Goal: Transaction & Acquisition: Download file/media

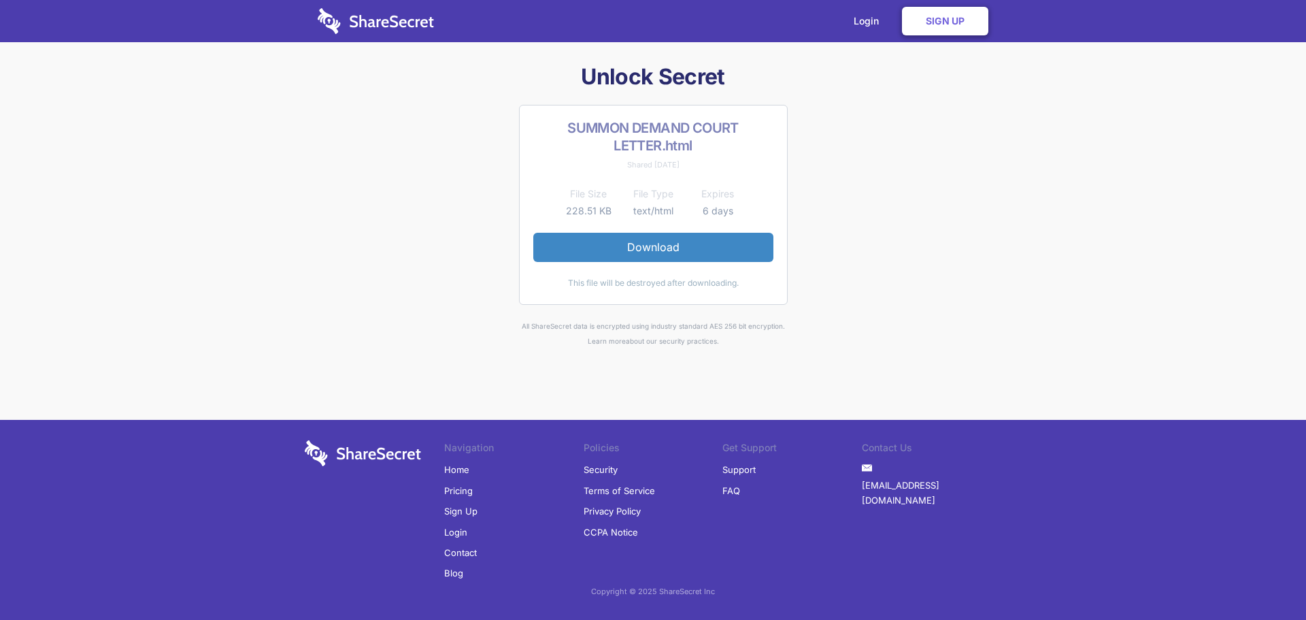
drag, startPoint x: 0, startPoint y: 0, endPoint x: 969, endPoint y: 269, distance: 1005.9
click at [969, 269] on div "Unlock Secret SUMMON DEMAND COURT LETTER.html Shared [DATE] File Size File Type…" at bounding box center [652, 206] width 707 height 286
click at [928, 277] on div "Unlock Secret SUMMON DEMAND COURT LETTER.html Shared [DATE] File Size File Type…" at bounding box center [652, 206] width 707 height 286
click at [927, 274] on div "Unlock Secret SUMMON DEMAND COURT LETTER.html Shared [DATE] File Size File Type…" at bounding box center [652, 206] width 707 height 286
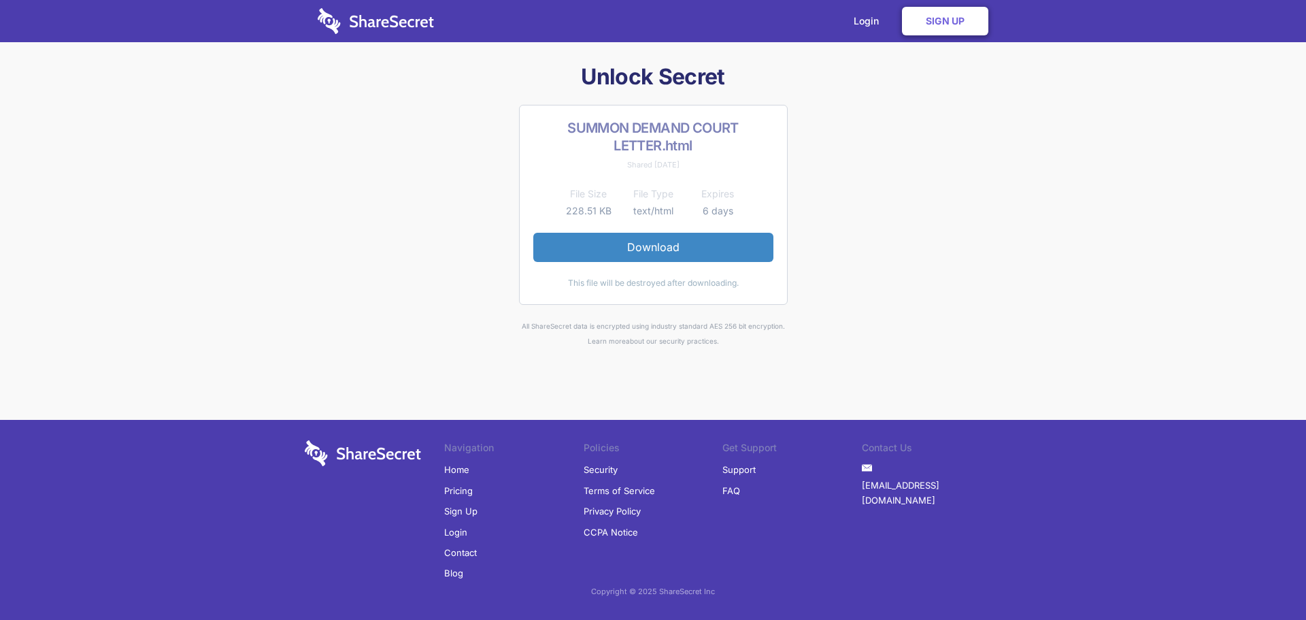
click at [922, 260] on div "Unlock Secret SUMMON DEMAND COURT LETTER.html Shared [DATE] File Size File Type…" at bounding box center [652, 206] width 707 height 286
drag, startPoint x: 1055, startPoint y: 276, endPoint x: 942, endPoint y: 263, distance: 113.6
click at [1055, 276] on div "Unlock Secret SUMMON DEMAND COURT LETTER.html Shared [DATE] File Size File Type…" at bounding box center [653, 306] width 1306 height 486
click at [758, 241] on link "Download" at bounding box center [653, 247] width 240 height 29
click at [914, 279] on div "Unlock Secret SUMMON DEMAND COURT LETTER.html Shared [DATE] File Size File Type…" at bounding box center [652, 206] width 707 height 286
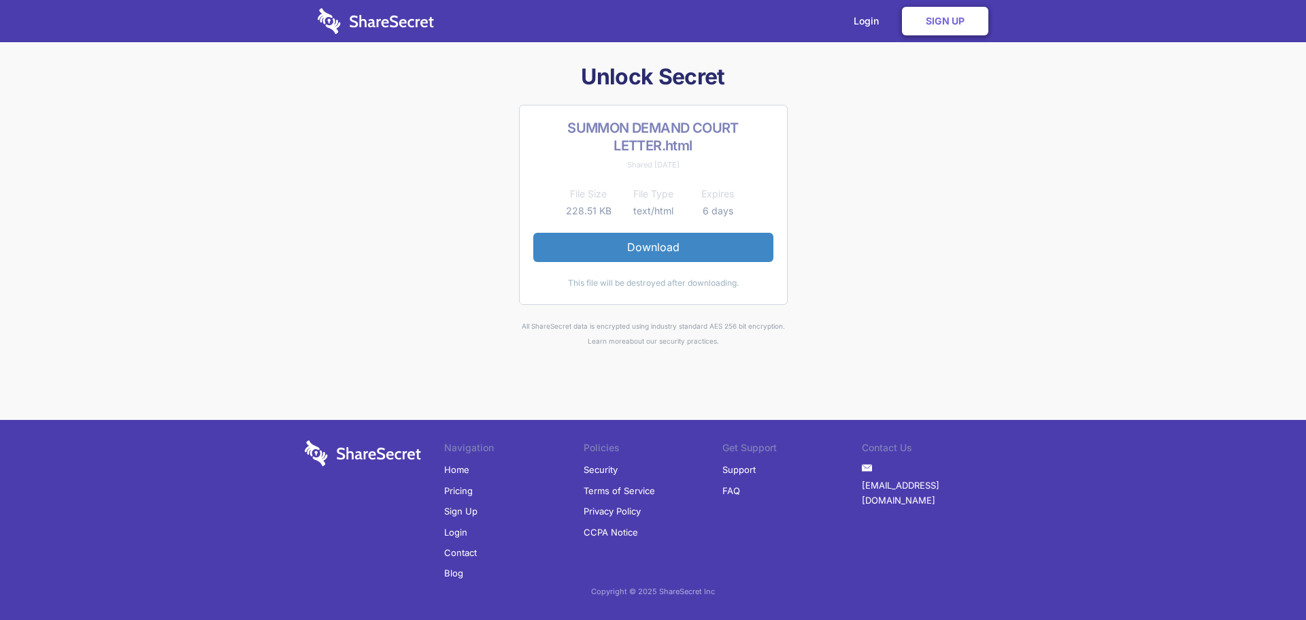
click at [837, 310] on div "Unlock Secret SUMMON DEMAND COURT LETTER.html Shared [DATE] File Size File Type…" at bounding box center [652, 206] width 707 height 286
click at [661, 370] on div "Unlock Secret SUMMON DEMAND COURT LETTER.html Shared [DATE] File Size File Type…" at bounding box center [653, 306] width 1306 height 486
click at [802, 350] on div "Unlock Secret SUMMON DEMAND COURT LETTER.html Shared [DATE] File Size File Type…" at bounding box center [653, 306] width 1306 height 486
click at [997, 269] on div "Unlock Secret SUMMON DEMAND COURT LETTER.html Shared [DATE] File Size File Type…" at bounding box center [652, 206] width 707 height 286
click at [974, 203] on div "Unlock Secret SUMMON DEMAND COURT LETTER.html Shared [DATE] File Size File Type…" at bounding box center [652, 206] width 707 height 286
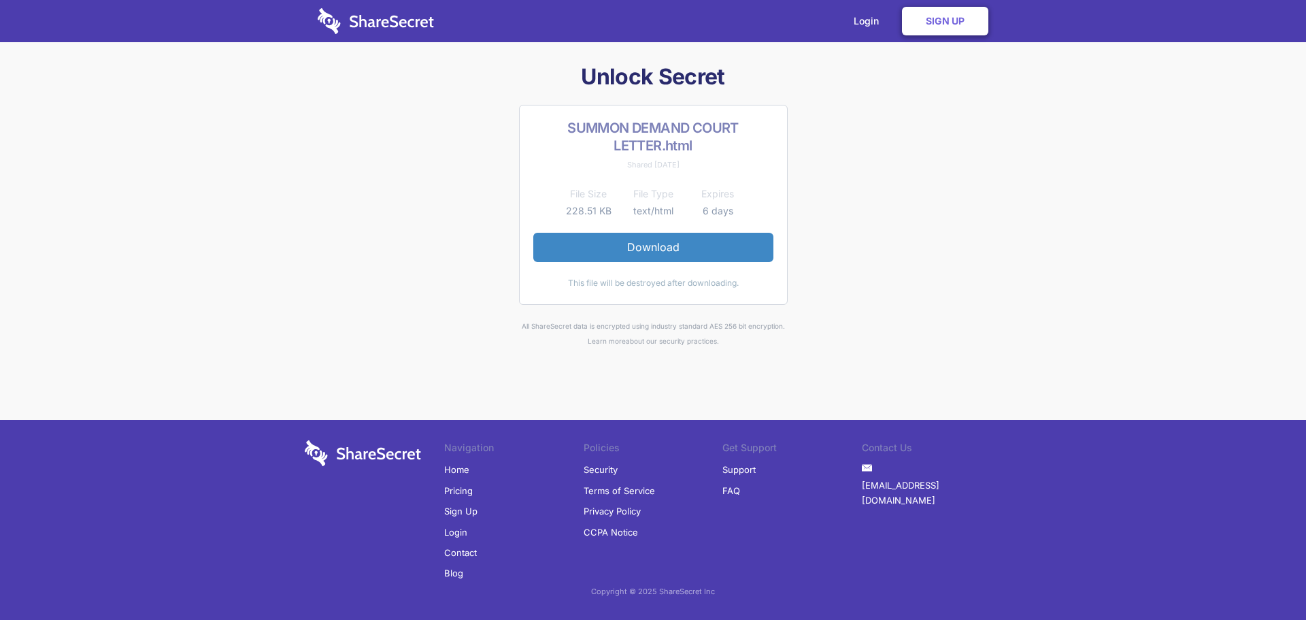
click at [1101, 276] on div "Unlock Secret SUMMON DEMAND COURT LETTER.html Shared [DATE] File Size File Type…" at bounding box center [653, 306] width 1306 height 486
click at [680, 249] on link "Download" at bounding box center [653, 247] width 240 height 29
